Goal: Find specific fact: Find contact information

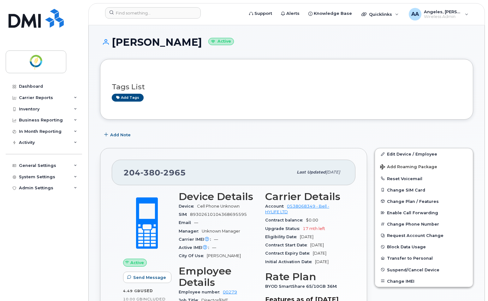
scroll to position [63, 0]
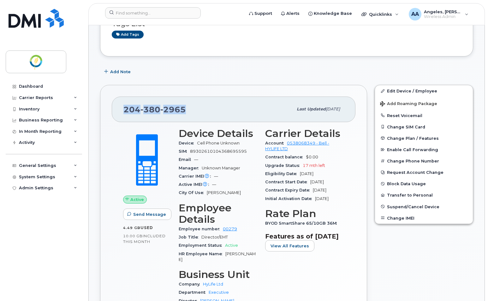
drag, startPoint x: 190, startPoint y: 109, endPoint x: 121, endPoint y: 111, distance: 68.5
click at [121, 111] on div "204 380 2965 Last updated Oct 21, 2024" at bounding box center [233, 109] width 243 height 25
copy span "204 380 2965"
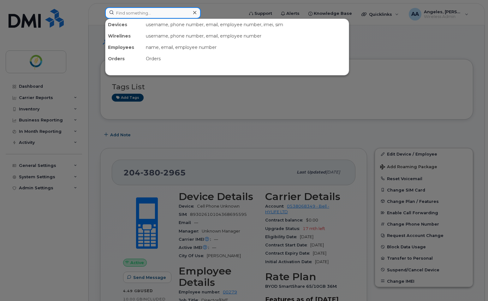
click at [148, 13] on input at bounding box center [153, 12] width 96 height 11
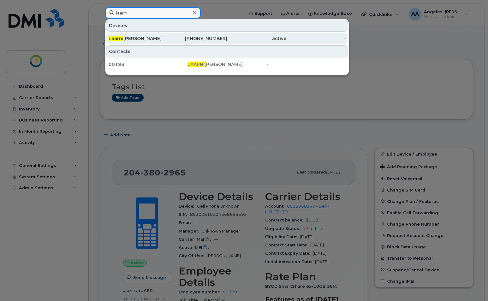
type input "laarni"
click at [141, 39] on div "Laarni Mendoza" at bounding box center [137, 38] width 59 height 6
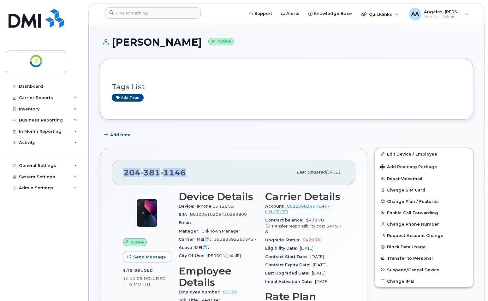
drag, startPoint x: 189, startPoint y: 172, endPoint x: 120, endPoint y: 172, distance: 68.8
click at [120, 172] on div "[PHONE_NUMBER] Last updated [DATE]" at bounding box center [233, 172] width 243 height 25
copy span "[PHONE_NUMBER]"
